Goal: Transaction & Acquisition: Purchase product/service

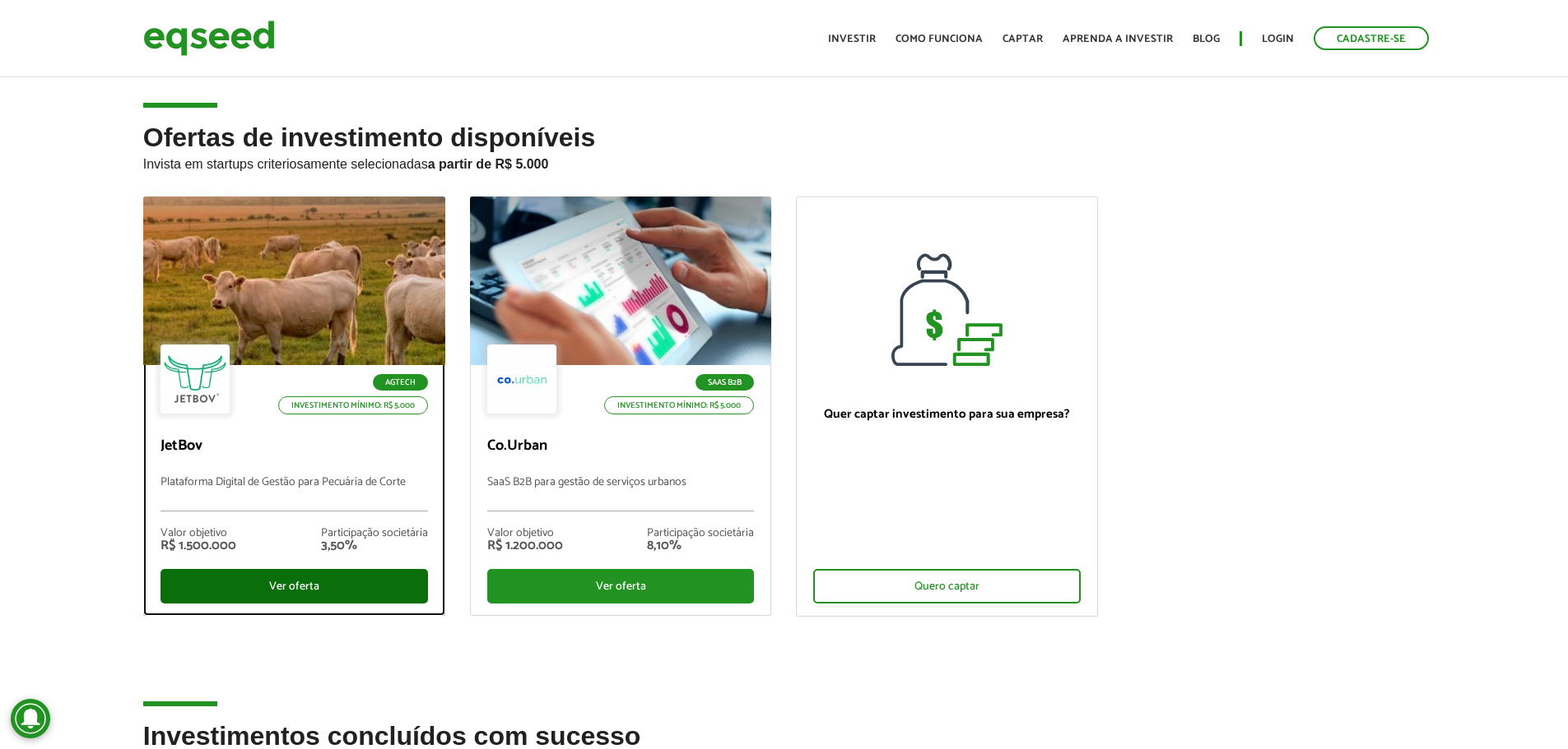
click at [266, 580] on div "Ver oferta" at bounding box center [294, 586] width 267 height 34
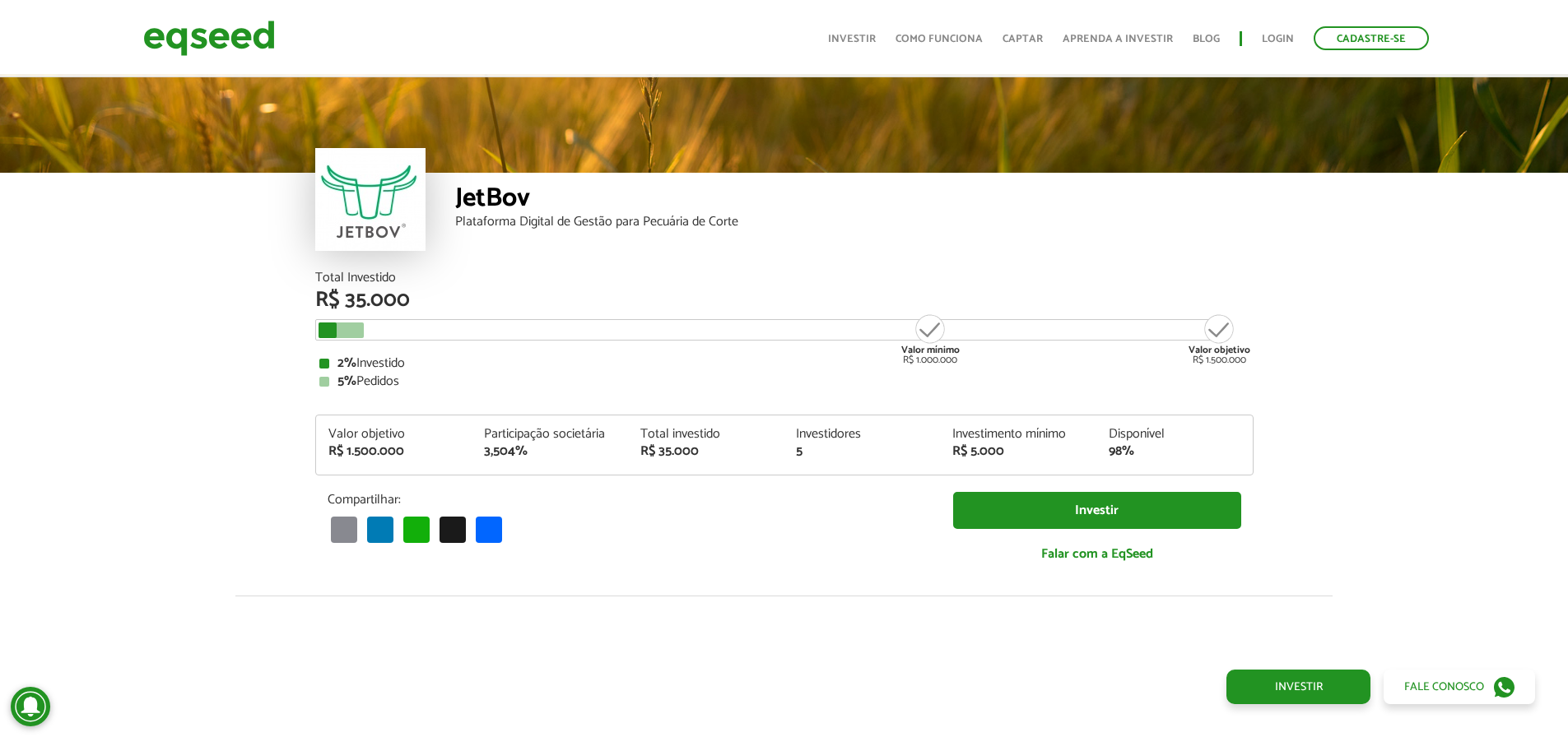
scroll to position [2048, 0]
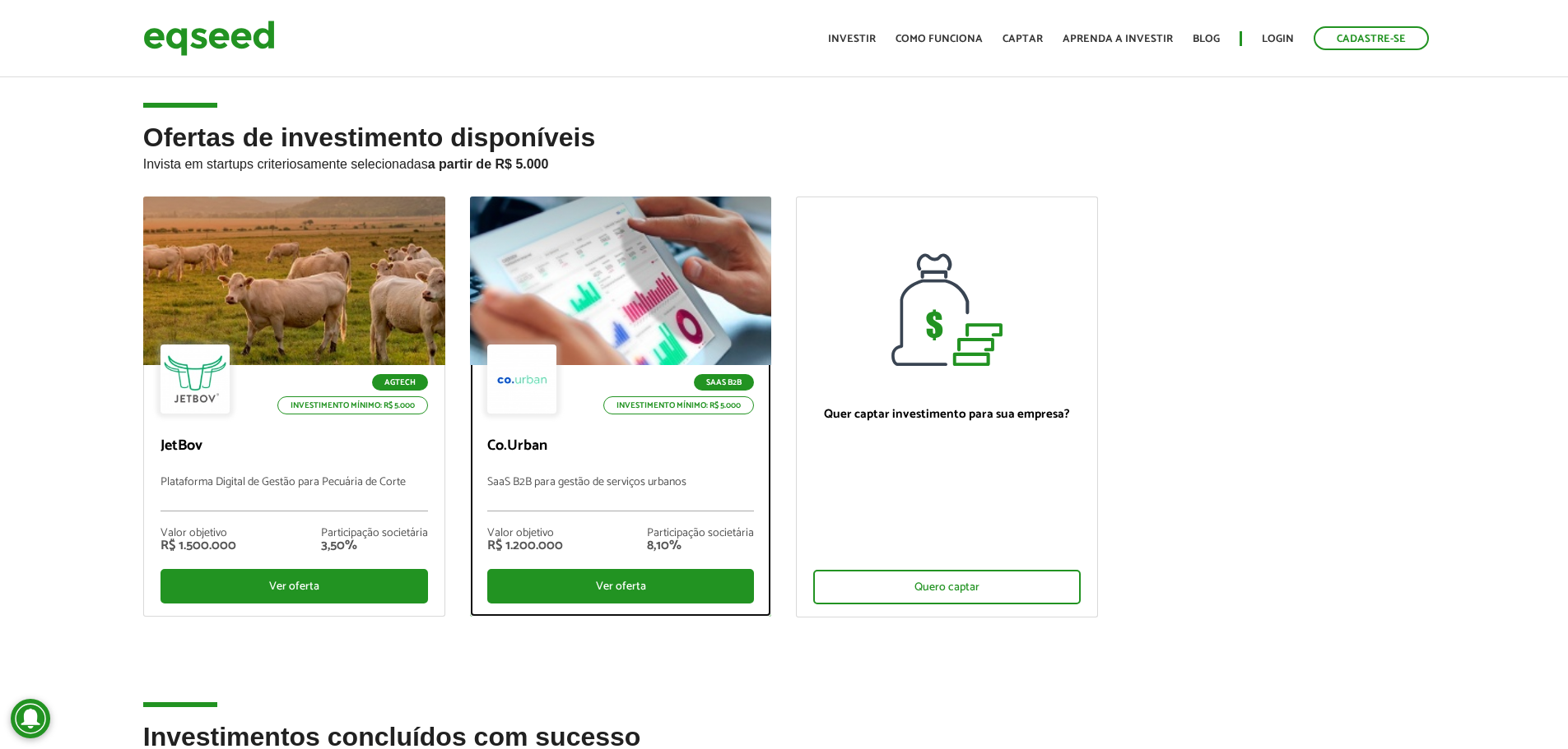
click at [650, 561] on div "Valor objetivo R$ 1.200.000 Participação societária 8,10%" at bounding box center [620, 540] width 267 height 57
